Goal: Task Accomplishment & Management: Use online tool/utility

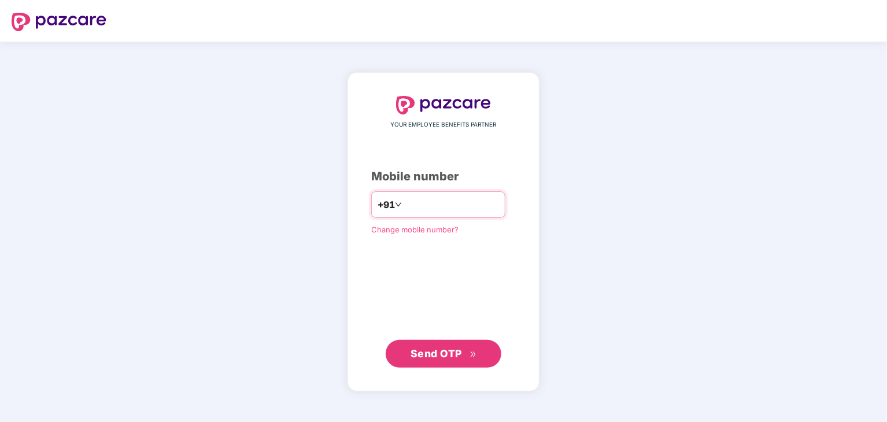
type input "*"
type input "**********"
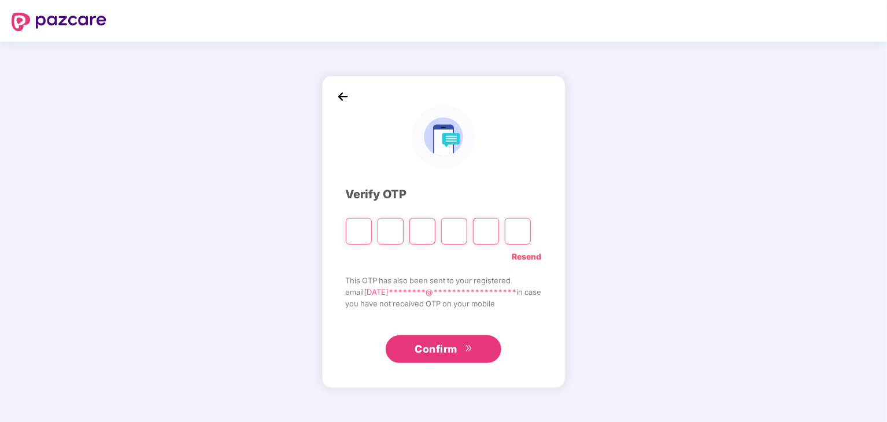
type input "*"
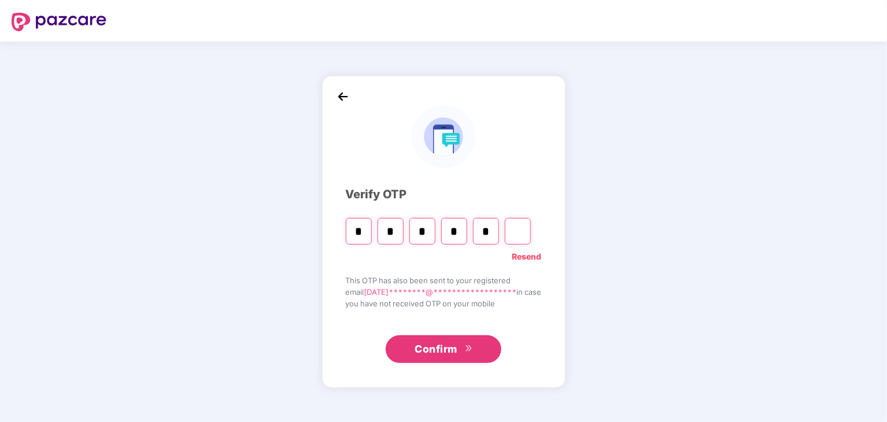
type input "*"
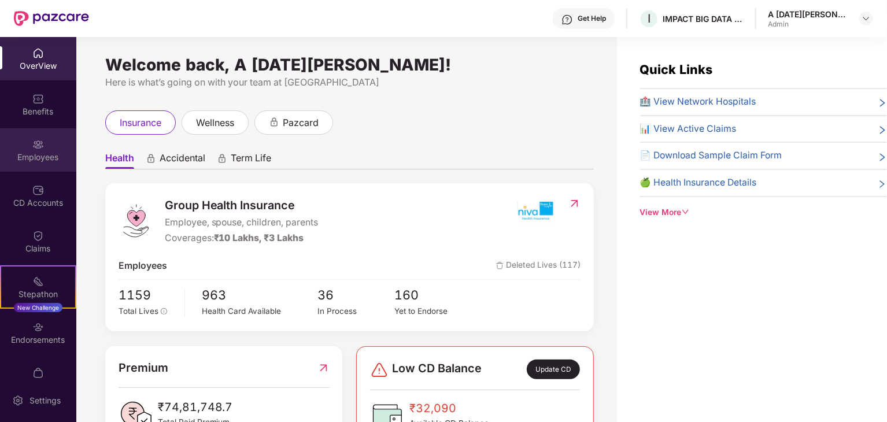
click at [36, 144] on img at bounding box center [38, 145] width 12 height 12
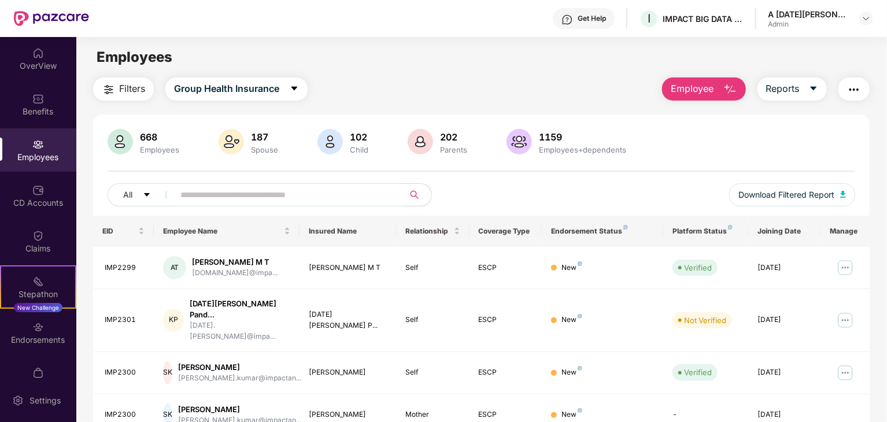
click at [731, 90] on img "button" at bounding box center [730, 90] width 14 height 14
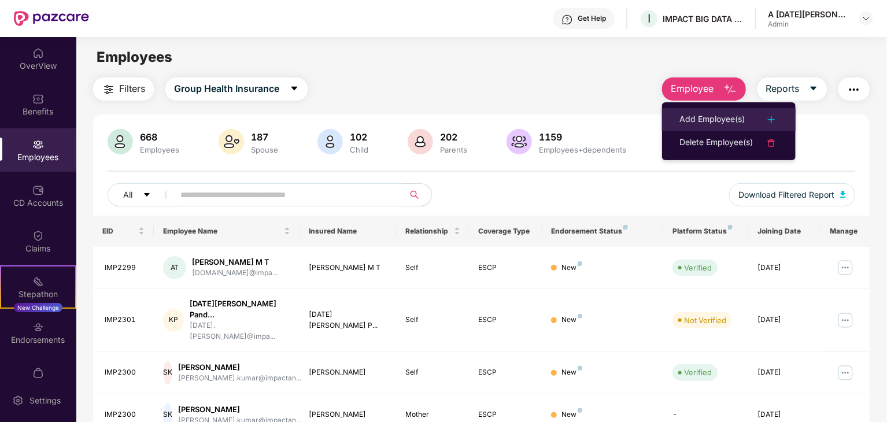
click at [732, 115] on div "Add Employee(s)" at bounding box center [711, 120] width 65 height 14
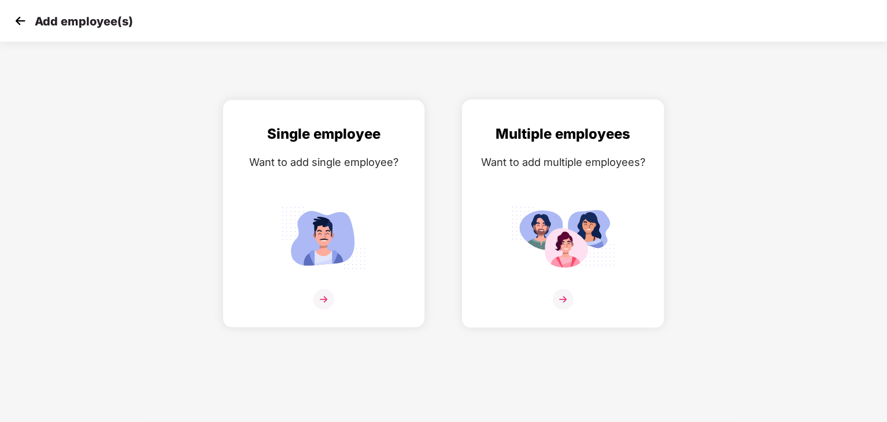
click at [560, 199] on div "Multiple employees Want to add multiple employees?" at bounding box center [563, 223] width 178 height 201
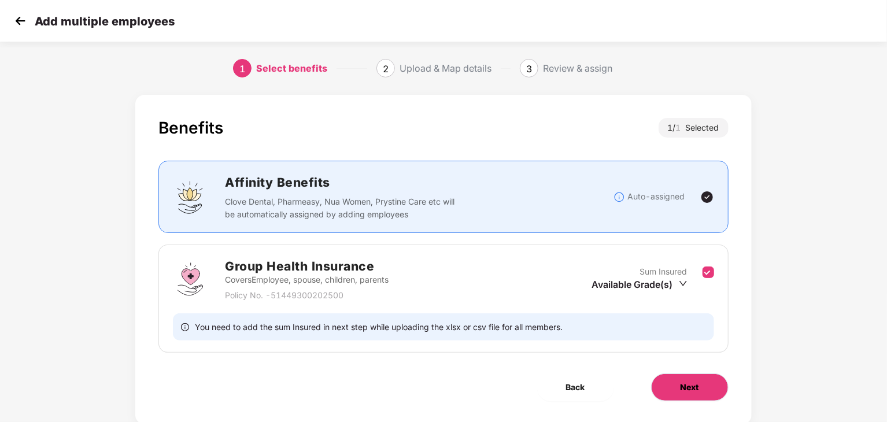
click at [692, 387] on span "Next" at bounding box center [689, 387] width 18 height 13
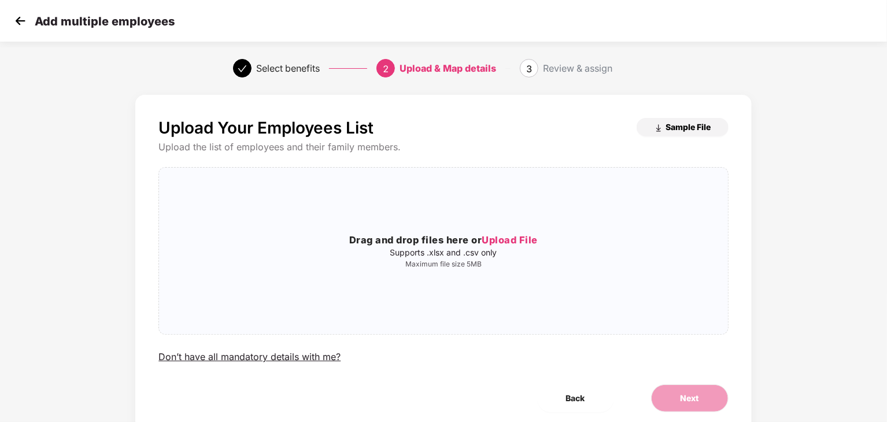
click at [684, 132] on span "Sample File" at bounding box center [688, 126] width 45 height 11
